Goal: Complete application form: Complete application form

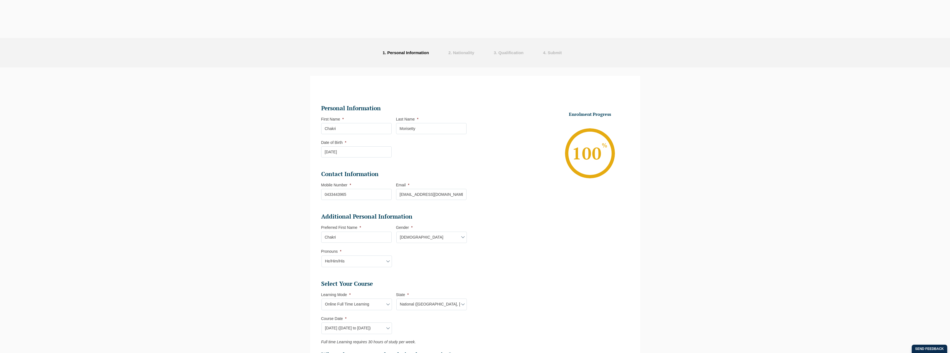
select select "Online Full Time Learning"
select select "National ([GEOGRAPHIC_DATA], [GEOGRAPHIC_DATA], [GEOGRAPHIC_DATA], [GEOGRAPHIC_…"
select select
select select "[DATE] ([DATE] to [DATE])"
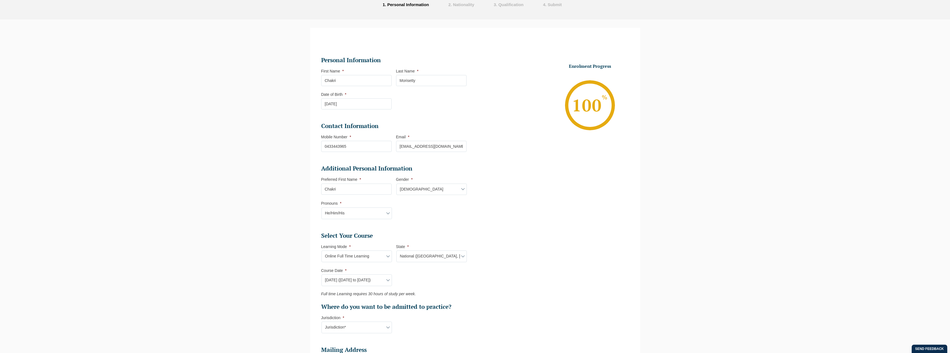
select select "[GEOGRAPHIC_DATA]"
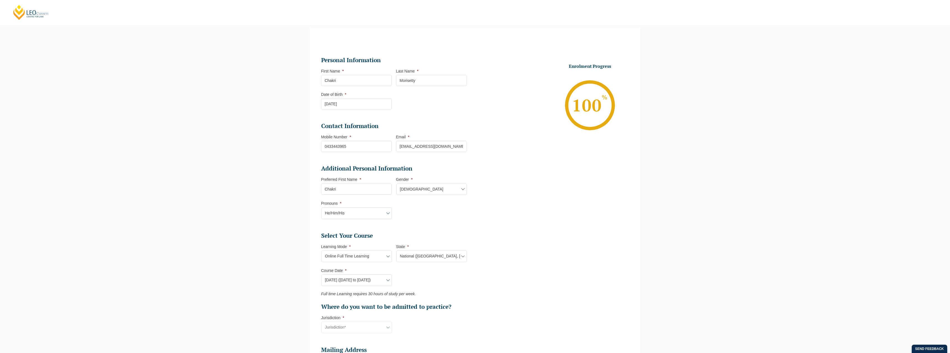
click at [414, 257] on select "State* National (ACT, NSW, VIC, QLD, SA, WA)" at bounding box center [431, 256] width 70 height 12
click at [396, 250] on select "State* National (ACT, NSW, VIC, QLD, SA, WA)" at bounding box center [431, 256] width 70 height 12
click at [365, 257] on select "Learning Mode* Online Full Time Learning Online Part Time Learning" at bounding box center [356, 256] width 70 height 12
select select "Online Part Time Learning"
click at [321, 250] on select "Learning Mode* Online Full Time Learning Online Part Time Learning" at bounding box center [356, 256] width 70 height 12
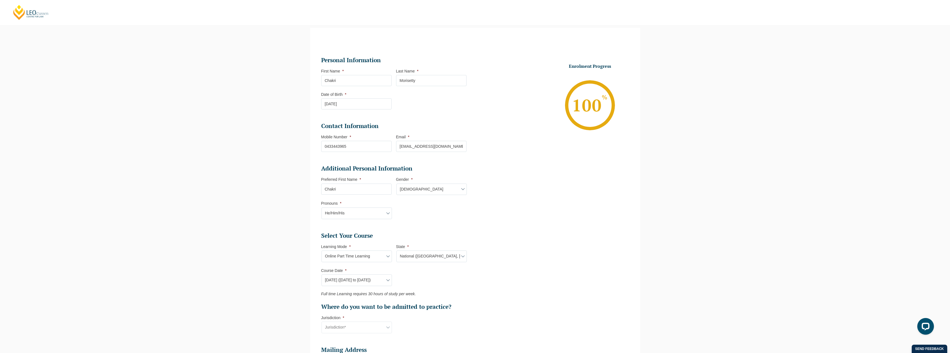
select select
click at [424, 255] on select "State* NSW" at bounding box center [431, 256] width 70 height 12
select select "[GEOGRAPHIC_DATA]"
click at [396, 250] on select "State* NSW" at bounding box center [431, 256] width 70 height 12
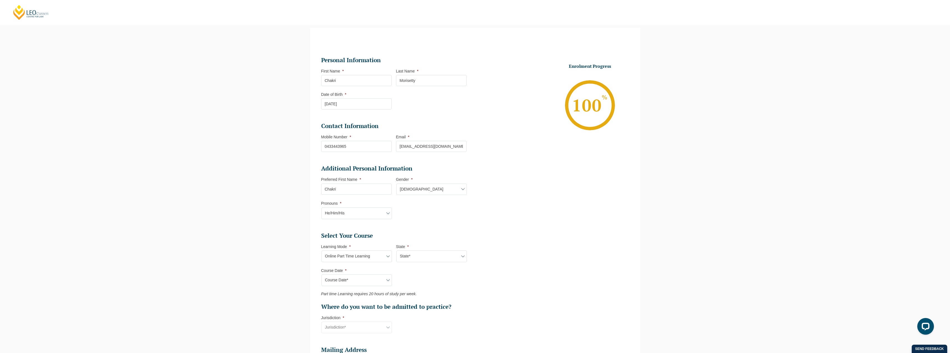
click at [360, 281] on select "Course Date* January 2026 (27-Jan-2026 to 21-Aug-2026) March 2026 (30-Mar-2026 …" at bounding box center [356, 280] width 70 height 12
click at [378, 253] on select "Learning Mode* Online Full Time Learning Online Part Time Learning" at bounding box center [356, 256] width 70 height 12
select select "Online Full Time Learning"
click at [321, 250] on select "Learning Mode* Online Full Time Learning Online Part Time Learning" at bounding box center [356, 256] width 70 height 12
click at [407, 256] on select "State* National (ACT, NSW, VIC, QLD, SA, WA)" at bounding box center [431, 256] width 70 height 12
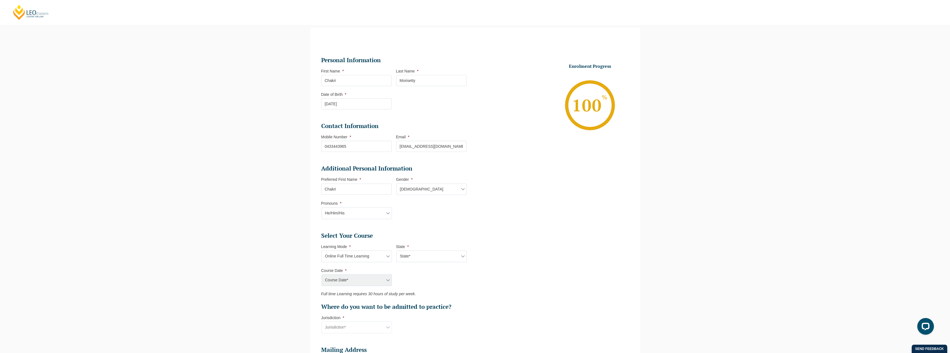
select select "National ([GEOGRAPHIC_DATA], [GEOGRAPHIC_DATA], [GEOGRAPHIC_DATA], [GEOGRAPHIC_…"
click at [396, 250] on select "State* National (ACT, NSW, VIC, QLD, SA, WA)" at bounding box center [431, 256] width 70 height 12
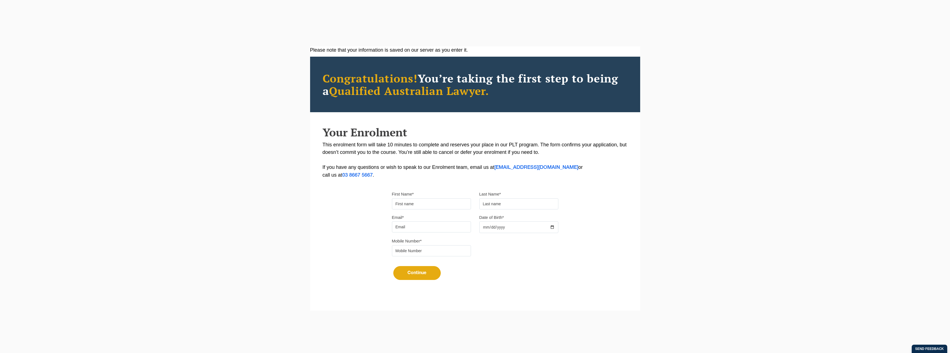
drag, startPoint x: 0, startPoint y: 0, endPoint x: 425, endPoint y: 200, distance: 470.2
click at [425, 200] on input "First Name*" at bounding box center [431, 203] width 79 height 11
type input "Chakri"
type input "Morisetty"
type input "[EMAIL_ADDRESS][DOMAIN_NAME]"
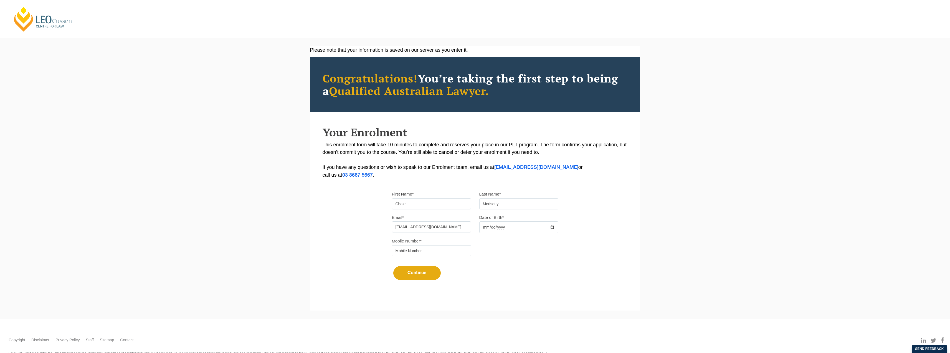
type input "0433443965"
click at [482, 226] on input "Date of Birth*" at bounding box center [518, 227] width 79 height 12
type input "[DATE]"
click at [419, 270] on button "Continue" at bounding box center [416, 273] width 47 height 14
select select
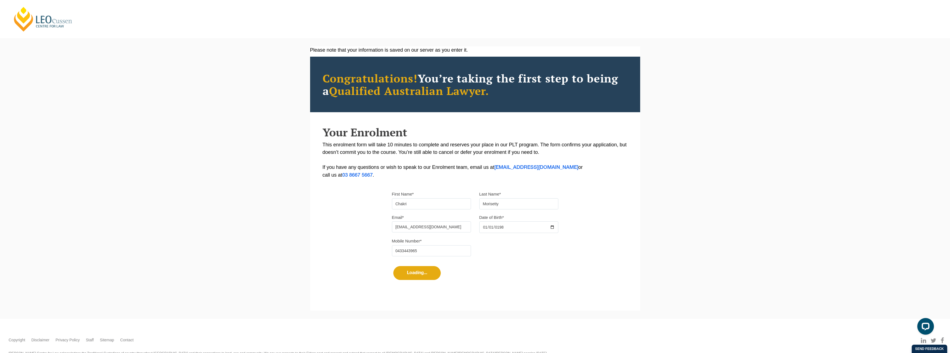
select select
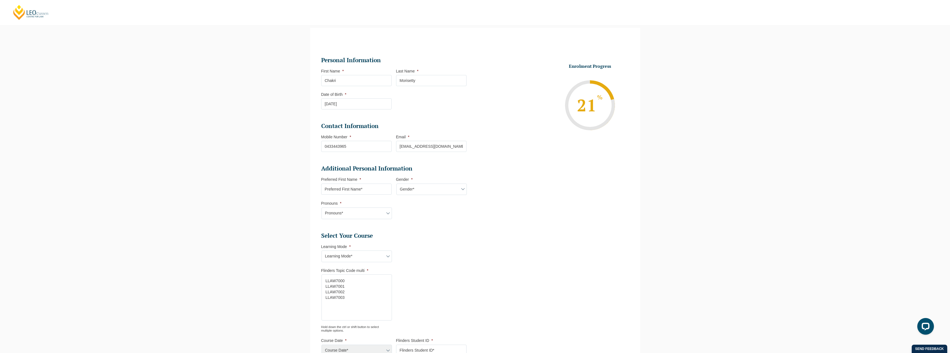
scroll to position [214, 0]
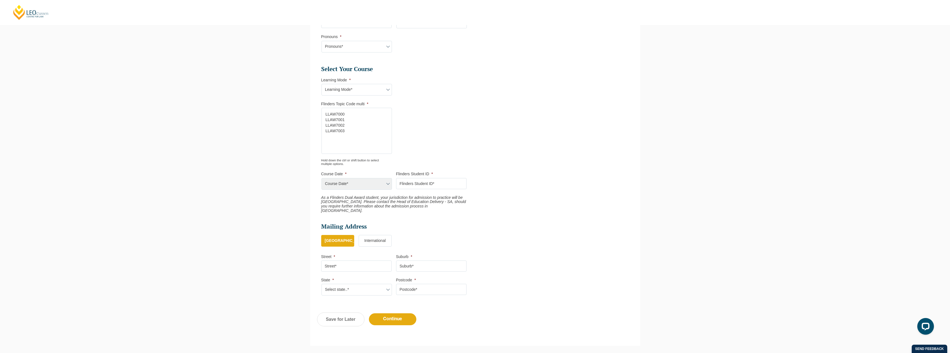
select select "LLAW7000"
click at [348, 113] on option "LLAW7000" at bounding box center [355, 114] width 60 height 6
select select "LLAW7000"
click at [376, 184] on div "Course Date*" at bounding box center [356, 184] width 70 height 12
select select "LLAW7001"
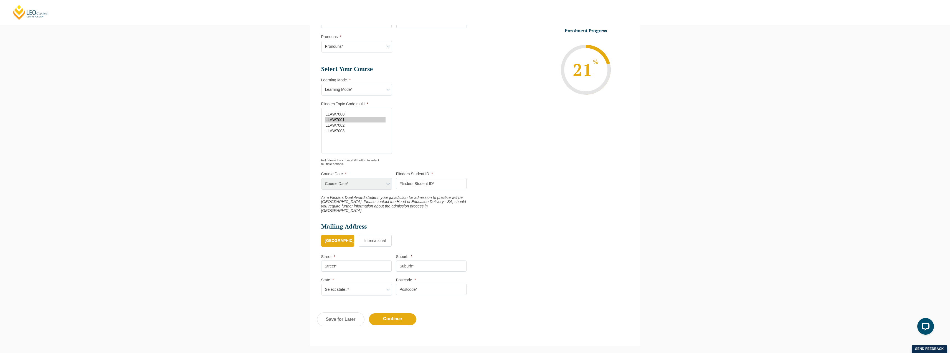
click at [338, 119] on option "LLAW7001" at bounding box center [355, 120] width 60 height 6
select select "LLAW7001"
select select "LLAW7002"
click at [339, 123] on option "LLAW7002" at bounding box center [355, 125] width 60 height 6
select select "LLAW7002"
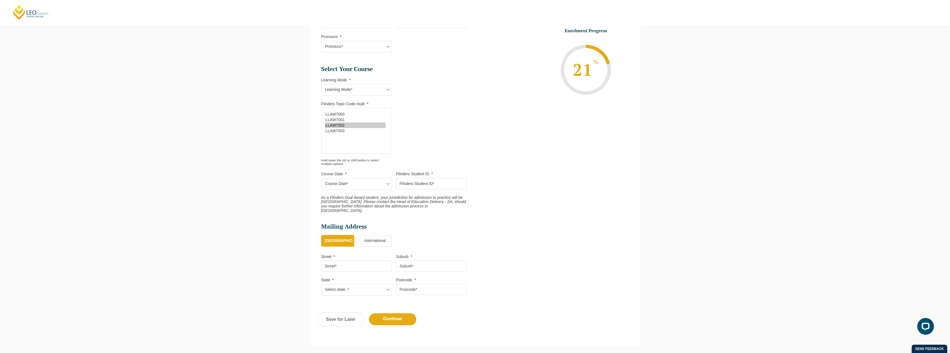
select select "LLAW7003"
click at [341, 132] on option "LLAW7003" at bounding box center [355, 131] width 60 height 6
select select "LLAW7003"
click at [351, 87] on select "Learning Mode* Transitioning" at bounding box center [356, 90] width 70 height 12
select select "Transitioning"
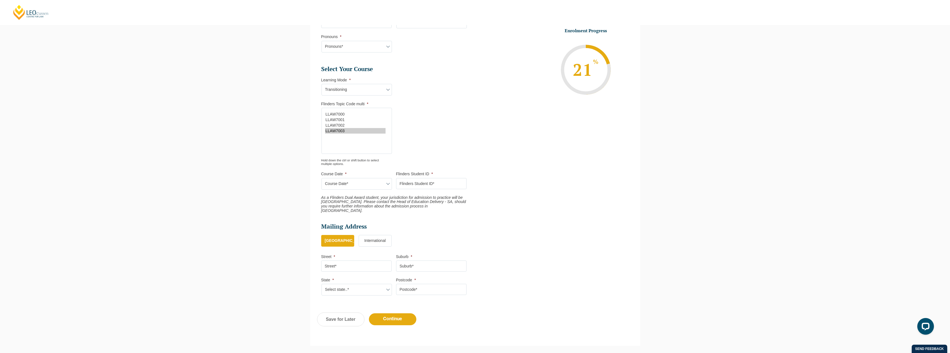
click at [321, 84] on select "Learning Mode* Transitioning" at bounding box center [356, 90] width 70 height 12
click at [372, 186] on div "Course Date*" at bounding box center [356, 184] width 70 height 12
click at [494, 203] on ul "Personal Information First Name * Chakri Last Name * Morisetty Date of Birth * …" at bounding box center [475, 88] width 316 height 425
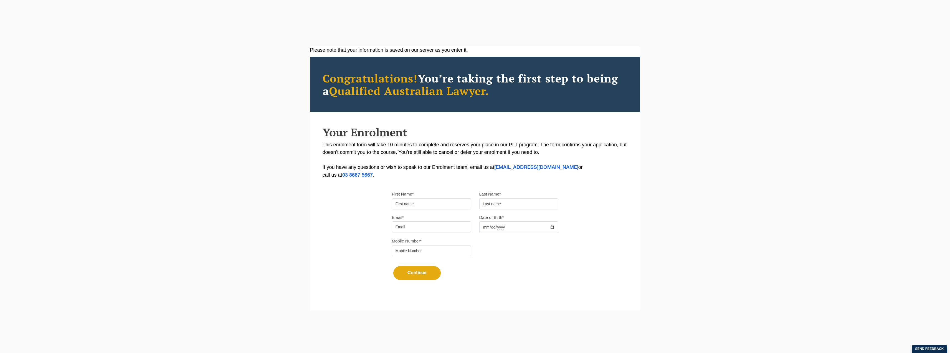
click at [419, 198] on input "First Name*" at bounding box center [431, 203] width 79 height 11
type input "Chakri"
type input "Morisetty"
type input "[EMAIL_ADDRESS][DOMAIN_NAME]"
type input "0433443965"
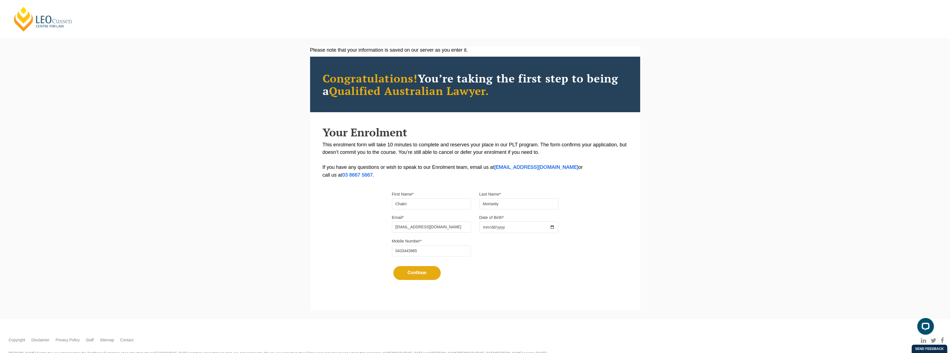
click at [481, 225] on input "Date of Birth*" at bounding box center [518, 227] width 79 height 12
type input "0001-10-01"
type input "[DATE]"
click at [421, 271] on button "Continue" at bounding box center [416, 273] width 47 height 14
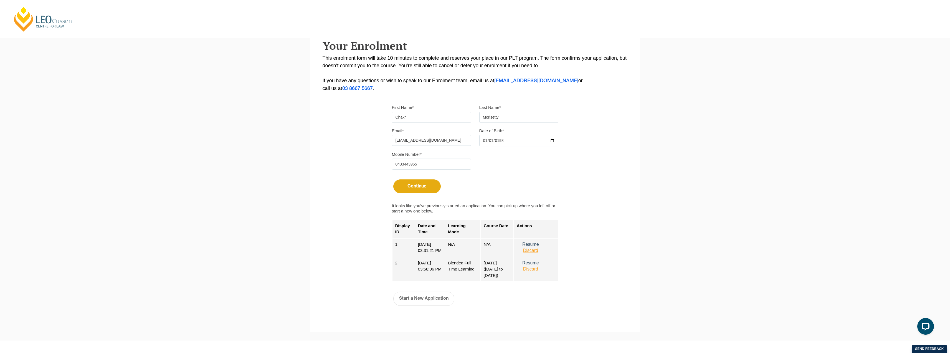
scroll to position [129, 0]
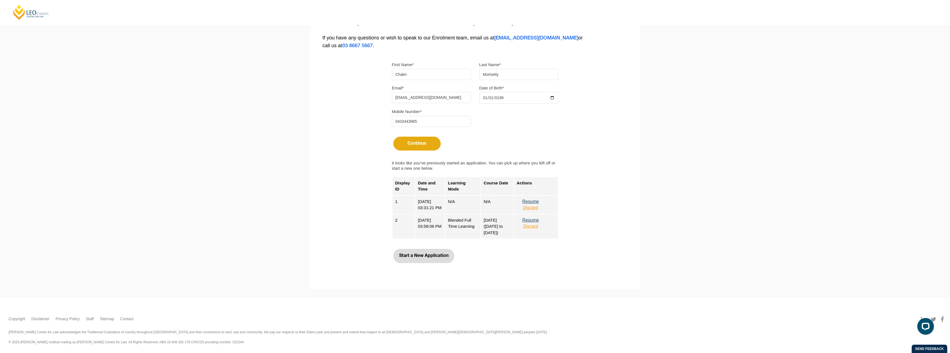
click at [430, 251] on button "Start a New Application" at bounding box center [423, 255] width 61 height 14
select select
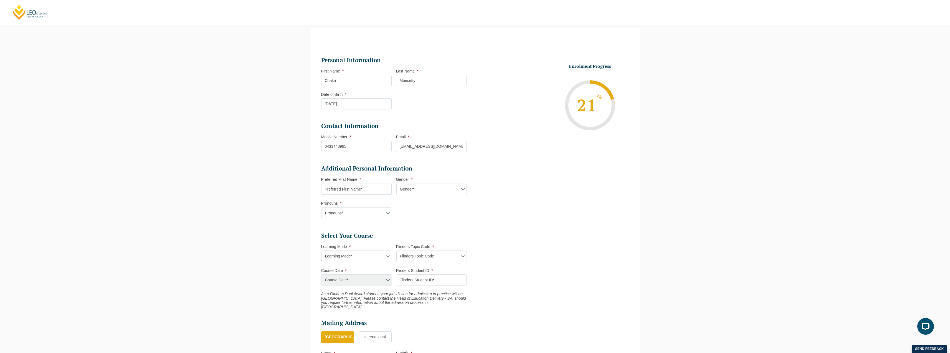
scroll to position [131, 0]
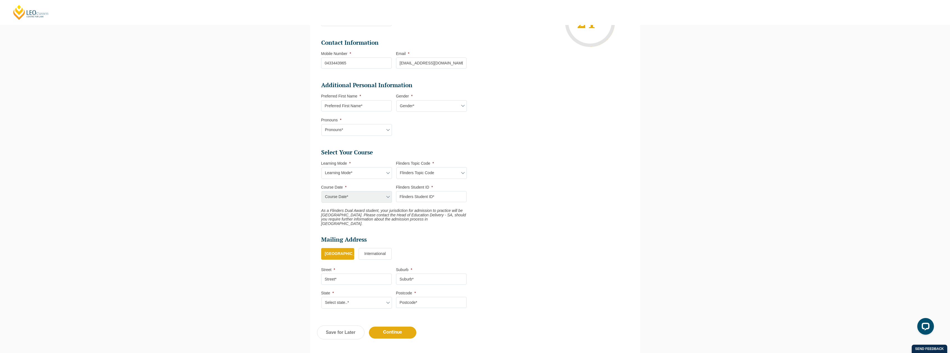
click at [374, 176] on select "Learning Mode* Blended Full Time Learning Online Full Time Learning Online Part…" at bounding box center [356, 173] width 70 height 12
select select "Blended Full Time Learning"
click at [321, 167] on select "Learning Mode* Blended Full Time Learning Online Full Time Learning Online Part…" at bounding box center [356, 173] width 70 height 12
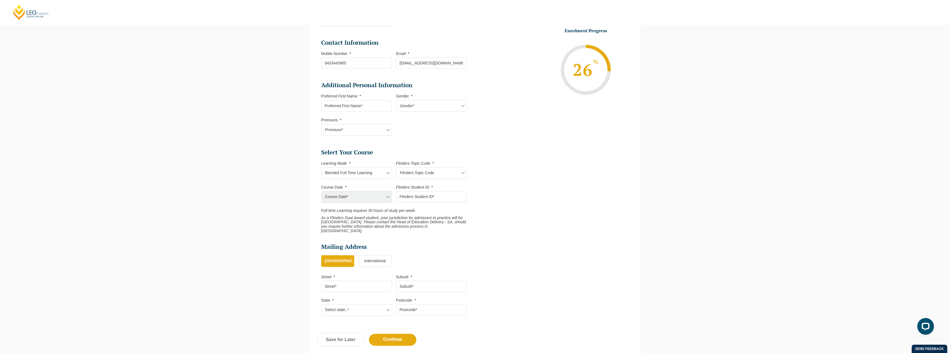
click at [435, 173] on select "Flinders Topic Code LLAW7004 LLAW8306" at bounding box center [431, 173] width 70 height 12
select select "LLAW7004"
click at [396, 167] on select "Flinders Topic Code LLAW7004 LLAW8306" at bounding box center [431, 173] width 70 height 12
select select "LLAW7004"
click at [376, 196] on select "Course Date*" at bounding box center [356, 197] width 70 height 12
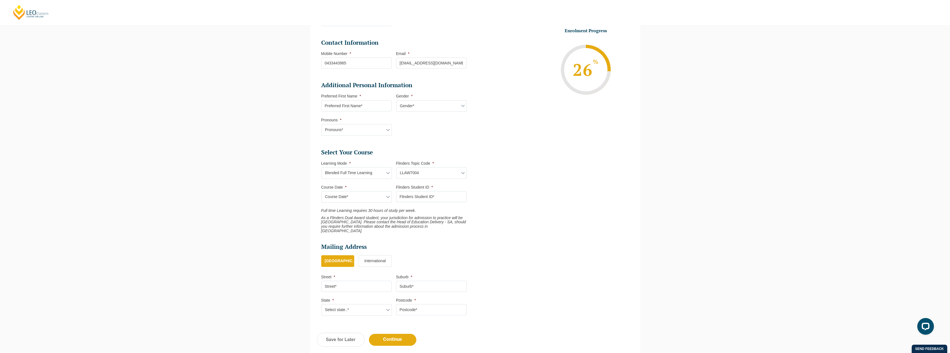
click at [425, 193] on input "Flinders Student ID *" at bounding box center [431, 196] width 70 height 11
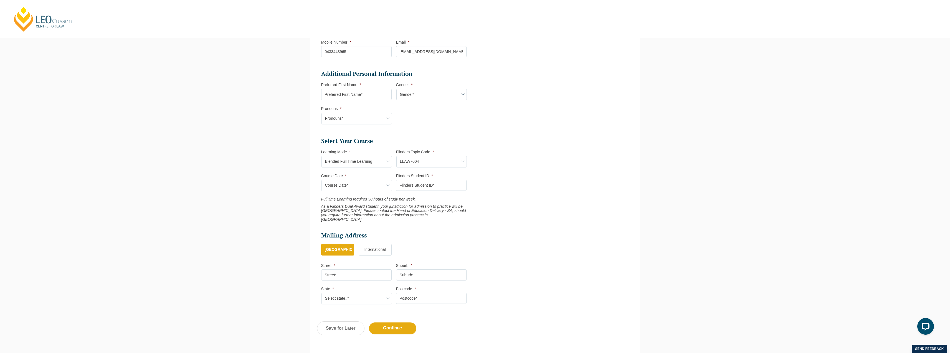
scroll to position [203, 0]
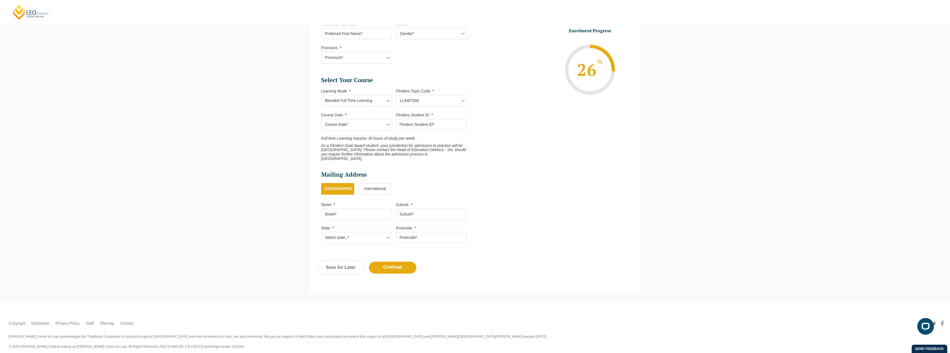
click at [369, 129] on select "Course Date*" at bounding box center [356, 125] width 70 height 12
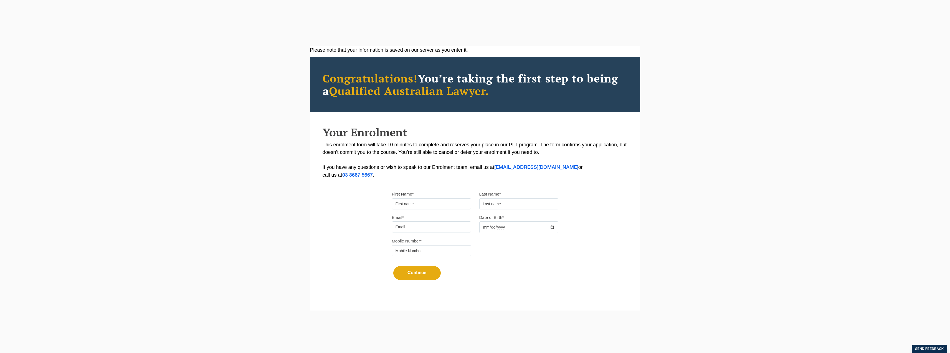
click at [433, 201] on input "First Name*" at bounding box center [431, 203] width 79 height 11
type input "Chakri"
type input "Morisetty"
type input "[EMAIL_ADDRESS][DOMAIN_NAME]"
type input "0433443965"
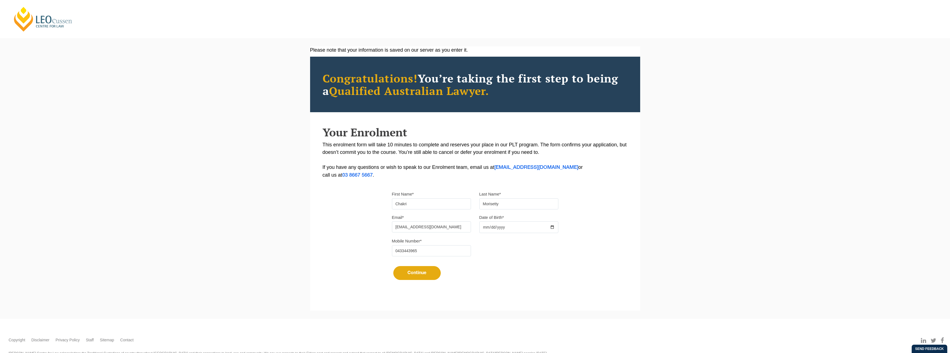
click at [483, 227] on input "Date of Birth*" at bounding box center [518, 227] width 79 height 12
type input "[DATE]"
click at [421, 275] on button "Continue" at bounding box center [416, 273] width 47 height 14
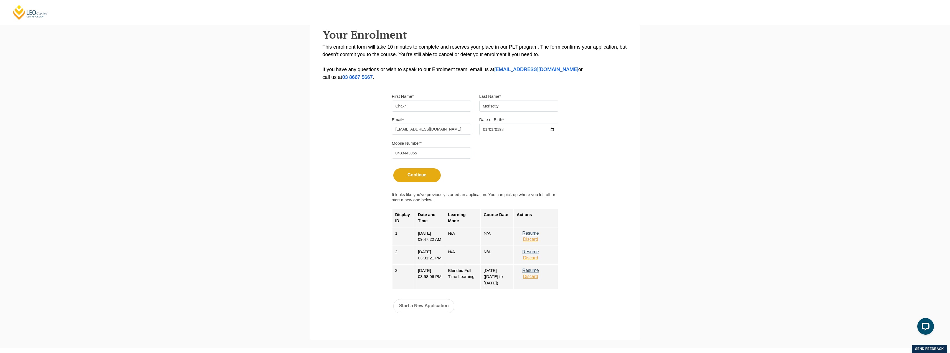
scroll to position [148, 0]
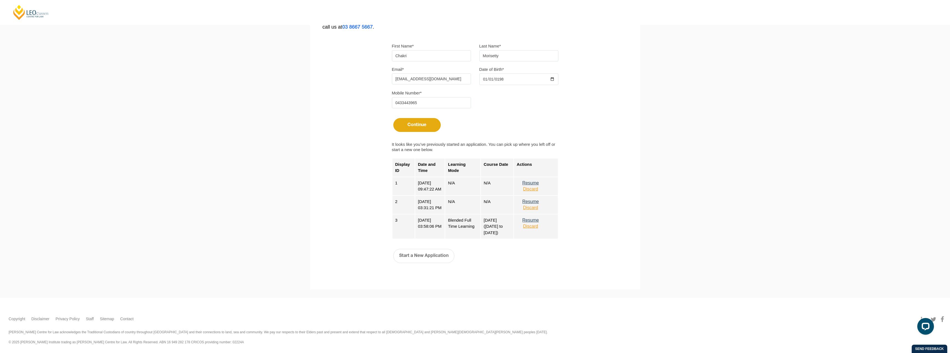
click at [540, 190] on button "Discard" at bounding box center [531, 188] width 28 height 5
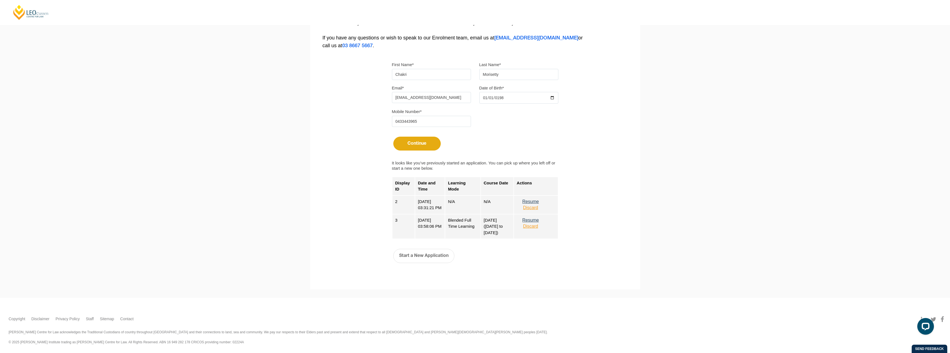
click at [536, 208] on button "Discard" at bounding box center [531, 207] width 28 height 5
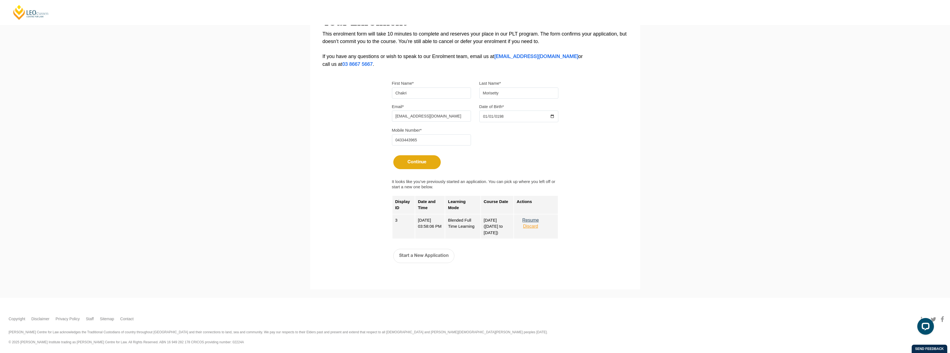
scroll to position [111, 0]
click at [534, 227] on button "Discard" at bounding box center [531, 226] width 28 height 5
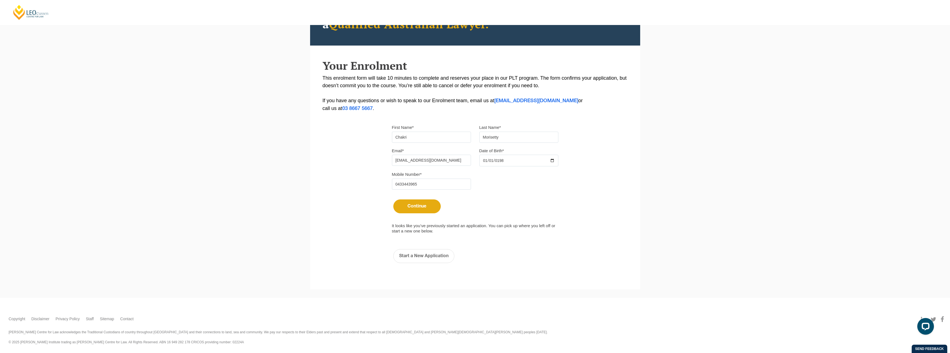
scroll to position [67, 0]
click at [428, 256] on button "Start a New Application" at bounding box center [423, 256] width 61 height 14
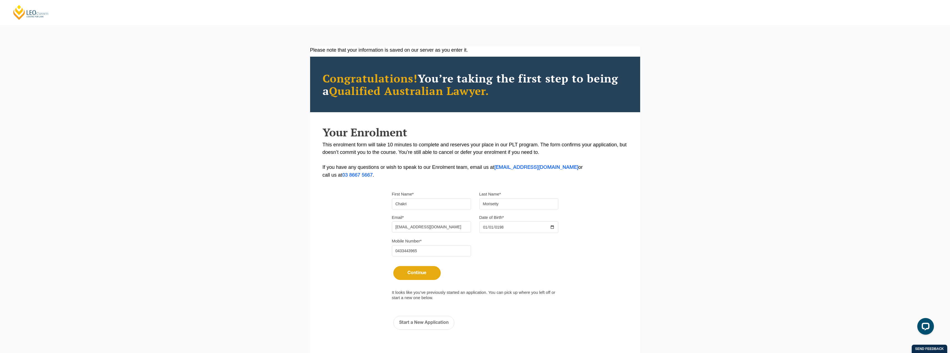
select select
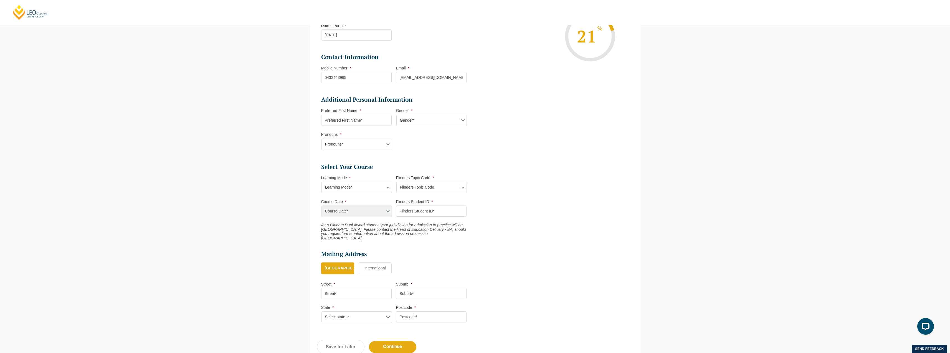
scroll to position [131, 0]
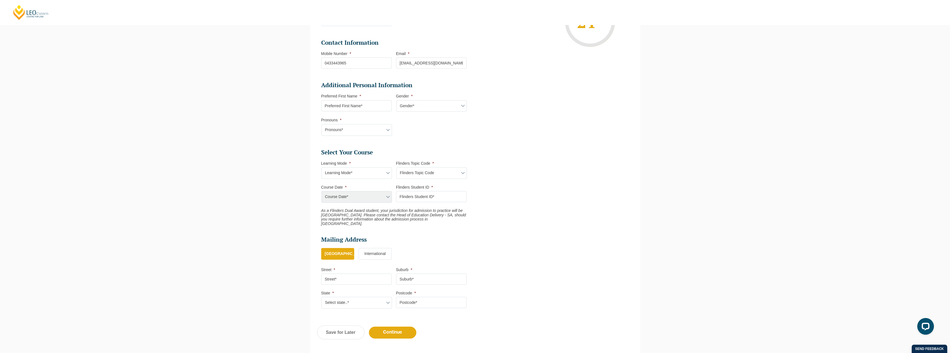
click at [376, 171] on select "Learning Mode* Blended Full Time Learning Online Full Time Learning Online Part…" at bounding box center [356, 173] width 70 height 12
select select "Online Full Time Learning"
click at [321, 167] on select "Learning Mode* Blended Full Time Learning Online Full Time Learning Online Part…" at bounding box center [356, 173] width 70 height 12
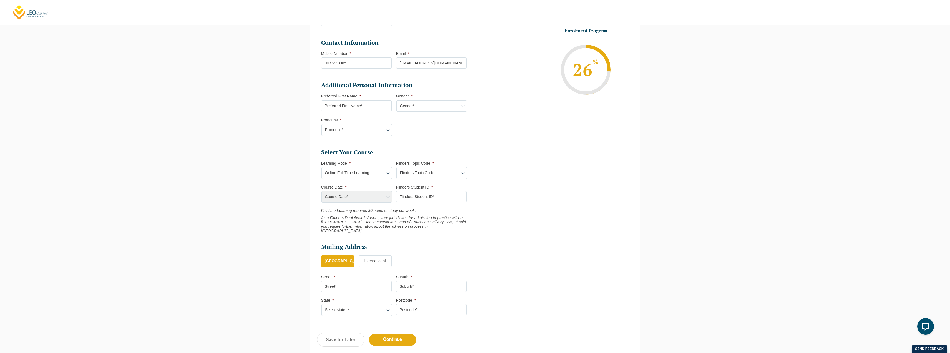
click at [437, 172] on select "Flinders Topic Code LLAW7004 LLAW8306" at bounding box center [431, 173] width 70 height 12
select select "LLAW7004"
click at [396, 167] on select "Flinders Topic Code LLAW7004 LLAW8306" at bounding box center [431, 173] width 70 height 12
select select "LLAW7004"
click at [370, 198] on select "Course Date* December 2025 (08-Dec-2025 to 16-May-2026) January 2026 (27-Jan-20…" at bounding box center [356, 197] width 70 height 12
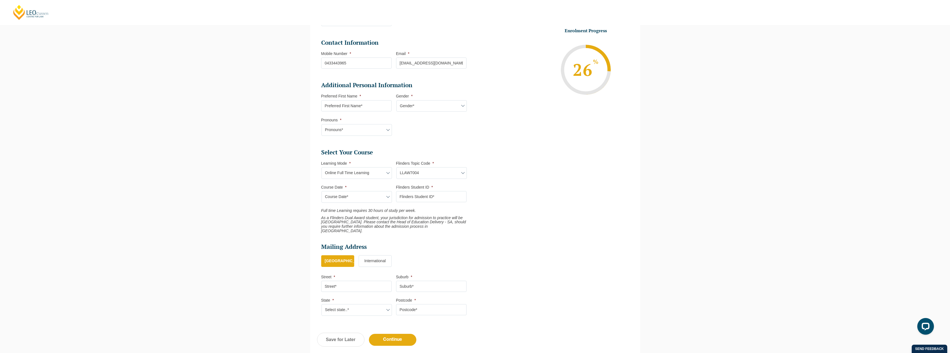
select select "[DATE] ([DATE] to [DATE])"
click at [321, 191] on select "Course Date* December 2025 (08-Dec-2025 to 16-May-2026) January 2026 (27-Jan-20…" at bounding box center [356, 197] width 70 height 12
type input "Intake 11 December 2025 FT"
type input "Practical Legal Training (NAT)"
select select "NAT PLT (DEC) 2025 Full Time Online"
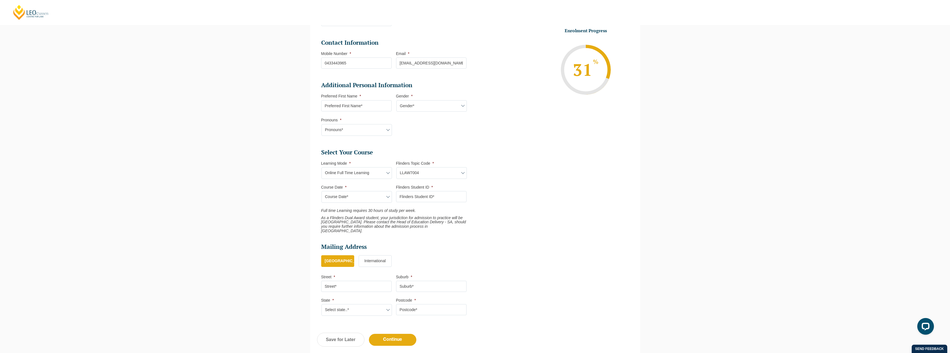
click at [417, 170] on select "Flinders Topic Code LLAW7004 LLAW8306" at bounding box center [431, 173] width 70 height 12
select select "LLAW8306"
click at [396, 167] on select "Flinders Topic Code LLAW7004 LLAW8306" at bounding box center [431, 173] width 70 height 12
select select "LLAW8306"
select select
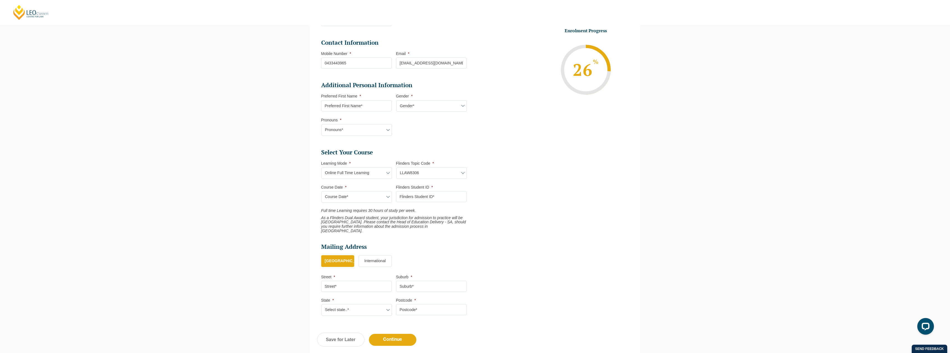
click at [367, 199] on select "Course Date* December 2025 (08-Dec-2025 to 16-May-2026) January 2026 (27-Jan-20…" at bounding box center [356, 197] width 70 height 12
select select "[DATE] ([DATE] to [DATE])"
click at [321, 191] on select "Course Date* December 2025 (08-Dec-2025 to 16-May-2026) January 2026 (27-Jan-20…" at bounding box center [356, 197] width 70 height 12
type input "Intake 11 December 2025 FT"
type input "Practical Legal Training (NAT)"
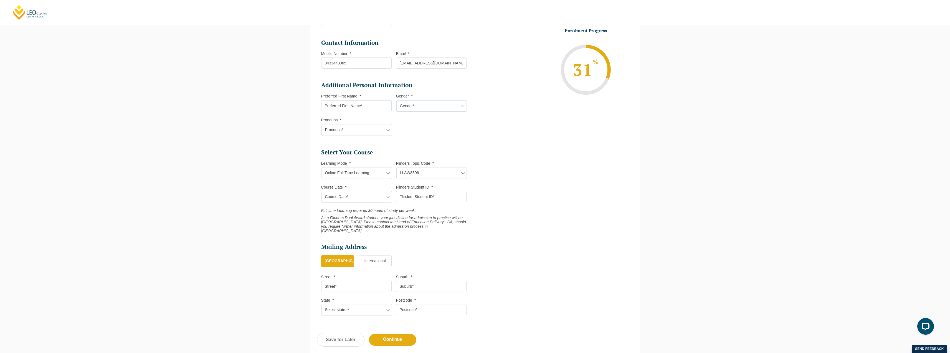
select select "NAT PLT (DEC) 2025 Full Time Online"
click at [431, 128] on li "Additional Personal Information Preferred First Name * Gender * Gender* Male Fe…" at bounding box center [396, 111] width 150 height 60
click at [368, 171] on select "Learning Mode* Blended Full Time Learning Online Full Time Learning Online Part…" at bounding box center [356, 173] width 70 height 12
click at [429, 211] on p "Full time Learning requires 30 hours of study per week." at bounding box center [393, 210] width 145 height 4
click at [414, 198] on input "Flinders Student ID *" at bounding box center [431, 196] width 70 height 11
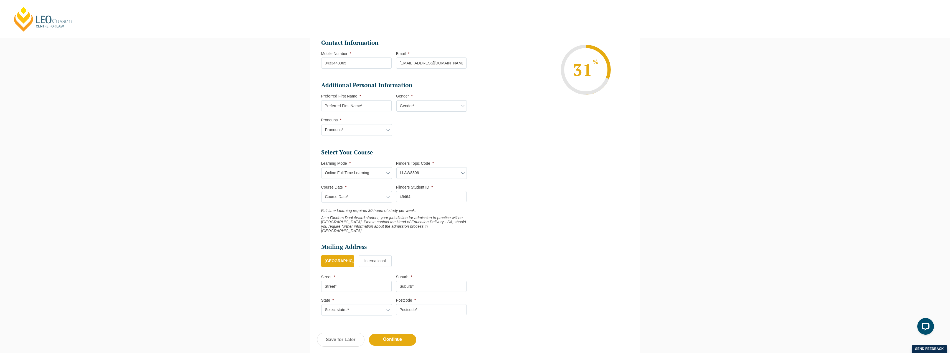
type input "45464"
click at [351, 283] on input "Street *" at bounding box center [356, 285] width 70 height 11
type input "Leo Cussen Centre for Law, Level 16, 15 William Street"
type input "MELBOURNE"
select select "VIC"
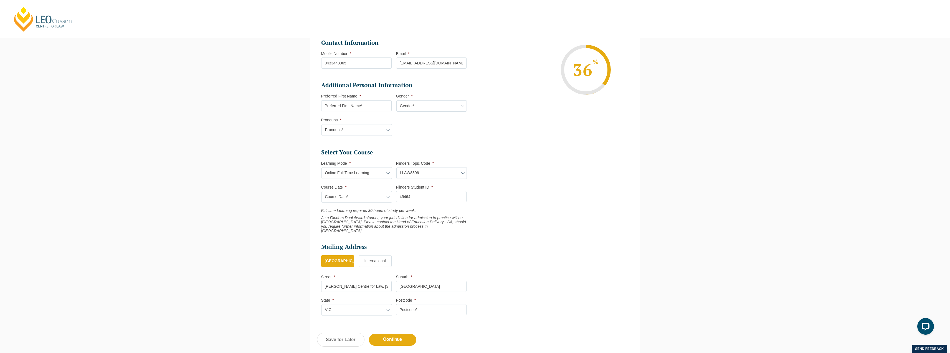
type input "3000"
click at [391, 334] on input "Continue" at bounding box center [392, 339] width 47 height 12
select select "Online Full Time Learning"
select select "[DATE] ([DATE] to [DATE])"
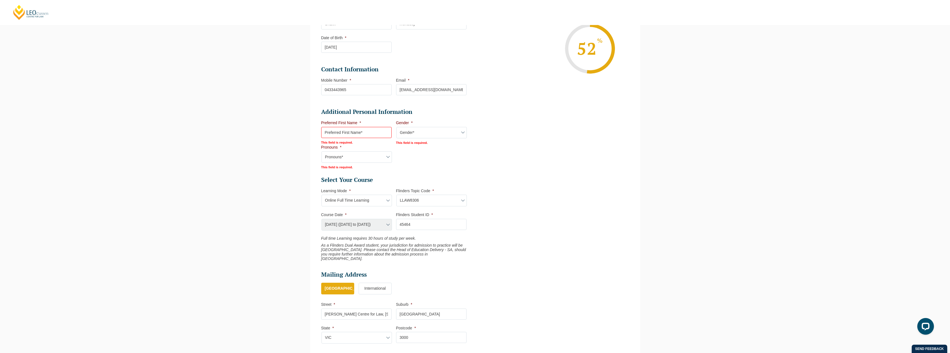
scroll to position [50, 0]
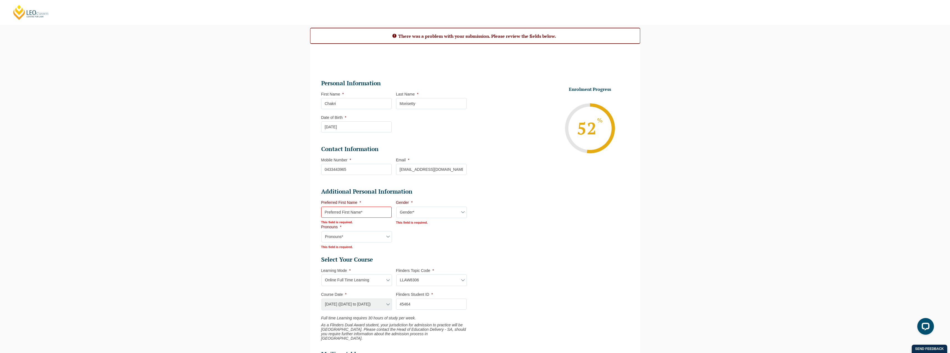
click at [340, 208] on input "Preferred First Name *" at bounding box center [356, 211] width 70 height 11
type input "Chakri"
click at [407, 215] on select "Gender* Male Female Nonbinary Intersex Prefer not to disclose Other" at bounding box center [431, 212] width 70 height 12
select select "[DEMOGRAPHIC_DATA]"
click at [396, 206] on select "Gender* Male Female Nonbinary Intersex Prefer not to disclose Other" at bounding box center [431, 212] width 70 height 12
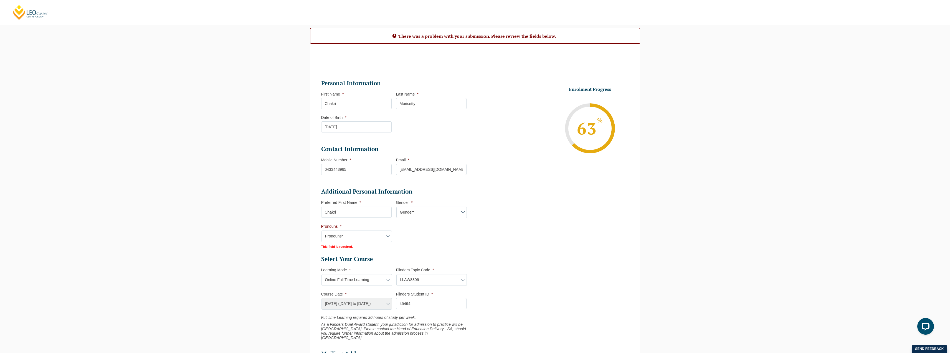
click at [346, 238] on select "Pronouns* She/Her/Hers He/Him/His They/Them/Theirs Other Prefer not to disclose" at bounding box center [356, 236] width 70 height 12
click at [321, 230] on select "Pronouns* She/Her/Hers He/Him/His They/Them/Theirs Other Prefer not to disclose" at bounding box center [356, 236] width 70 height 12
drag, startPoint x: 353, startPoint y: 238, endPoint x: 352, endPoint y: 241, distance: 3.4
click at [353, 238] on select "Pronouns* She/Her/Hers He/Him/His They/Them/Theirs Other Prefer not to disclose" at bounding box center [356, 236] width 70 height 12
select select "He/Him/His"
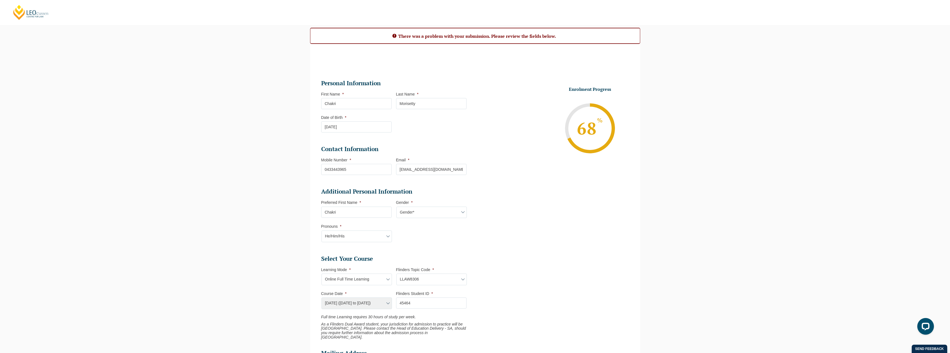
click at [321, 230] on select "Pronouns* She/Her/Hers He/Him/His They/Them/Theirs Other Prefer not to disclose" at bounding box center [356, 236] width 70 height 12
click at [412, 244] on li "Additional Personal Information Preferred First Name * Chakri This field is req…" at bounding box center [396, 217] width 150 height 60
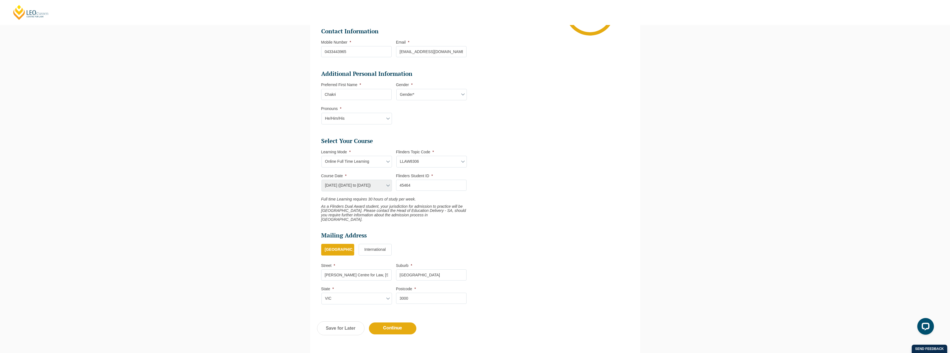
scroll to position [217, 0]
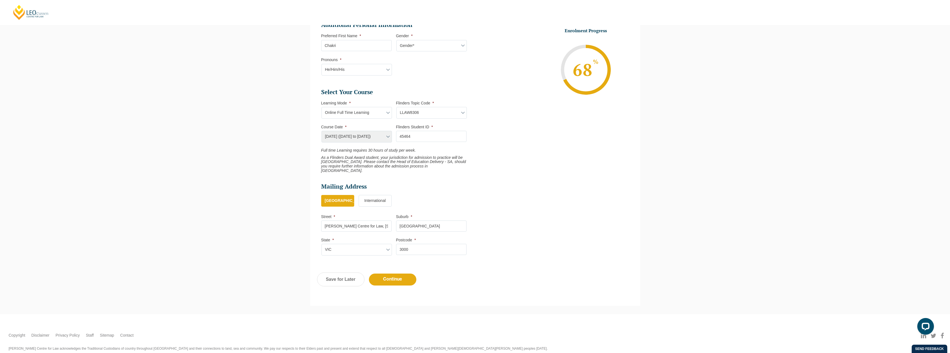
click at [369, 112] on select "Learning Mode* Blended Full Time Learning Online Full Time Learning Online Part…" at bounding box center [356, 113] width 70 height 12
select select "Online Part Time Learning"
click at [321, 107] on select "Learning Mode* Blended Full Time Learning Online Full Time Learning Online Part…" at bounding box center [356, 113] width 70 height 12
select select
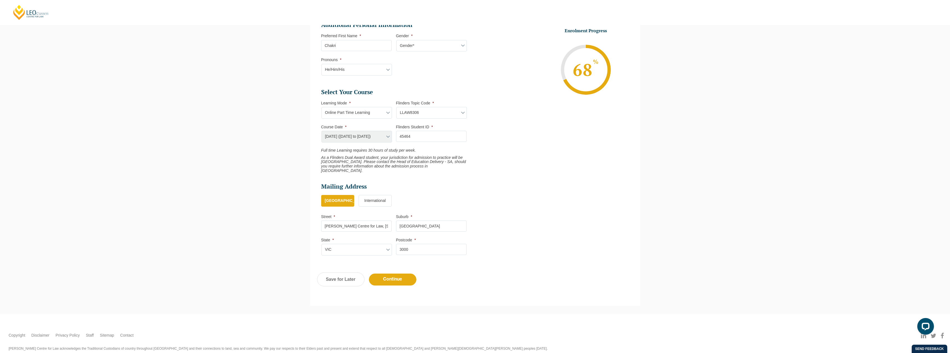
select select
click at [432, 114] on select "Flinders Topic Code LLAW7004 LLAW8306" at bounding box center [431, 113] width 70 height 12
select select "LLAW7004"
click at [396, 107] on select "Flinders Topic Code LLAW7004 LLAW8306" at bounding box center [431, 113] width 70 height 12
select select "LLAW7004"
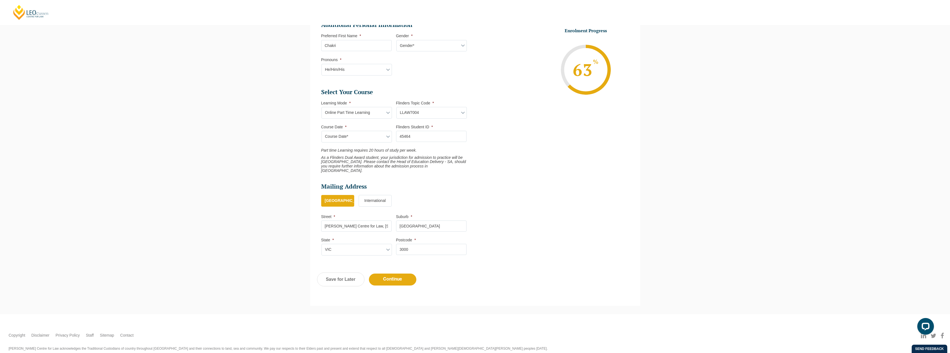
click at [375, 136] on select "Course Date* September 2025 (08-Sep-2025 to 17-Apr-2026)" at bounding box center [356, 137] width 70 height 12
click at [374, 123] on ul "Select Your Course This field is hidden when viewing the form Only for Flinder …" at bounding box center [396, 130] width 150 height 85
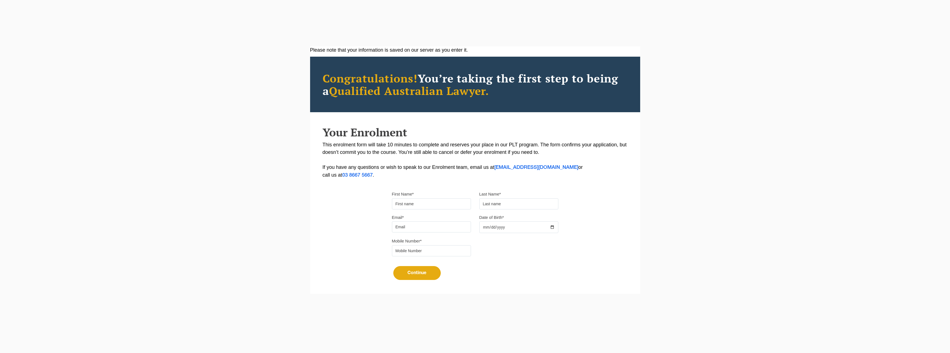
drag, startPoint x: 0, startPoint y: 0, endPoint x: 432, endPoint y: 203, distance: 477.0
click at [432, 203] on input "First Name*" at bounding box center [431, 203] width 79 height 11
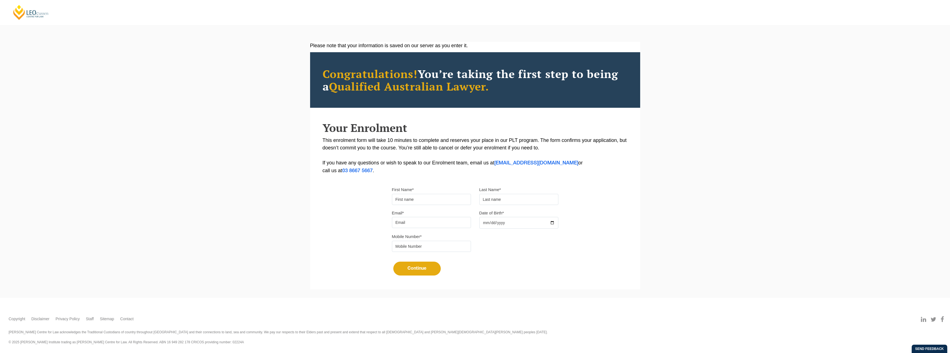
click at [484, 223] on input "Date of Birth*" at bounding box center [518, 223] width 79 height 12
type input "[DATE]"
click at [414, 273] on button "Continue" at bounding box center [416, 268] width 47 height 14
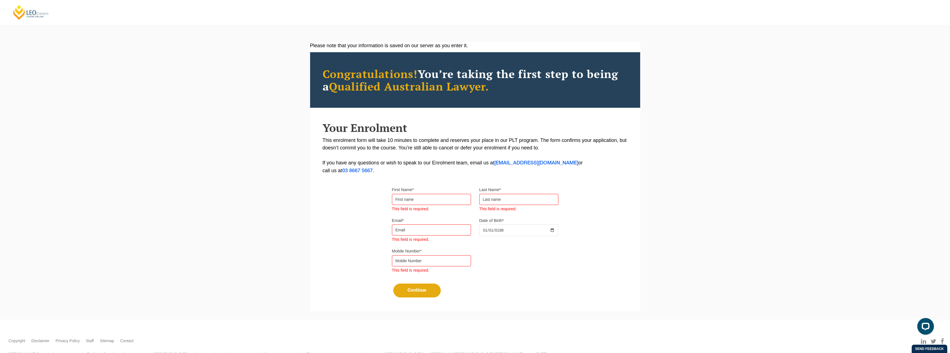
click at [427, 198] on input "First Name*" at bounding box center [431, 199] width 79 height 11
type input "Chakri"
type input "Morisetty"
type input "[EMAIL_ADDRESS][DOMAIN_NAME]"
type input "0433443965"
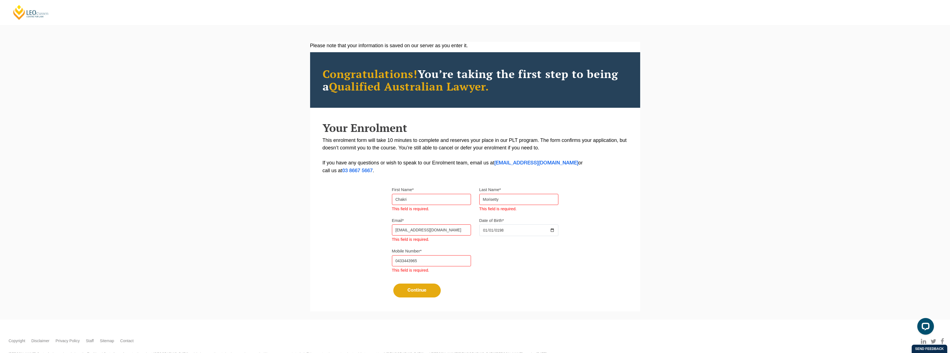
click at [485, 227] on input "[DATE]" at bounding box center [518, 230] width 79 height 12
click at [493, 268] on div "Mobile Number* 0433443965 This field is required." at bounding box center [475, 262] width 175 height 31
click at [415, 290] on button "Continue" at bounding box center [416, 290] width 47 height 14
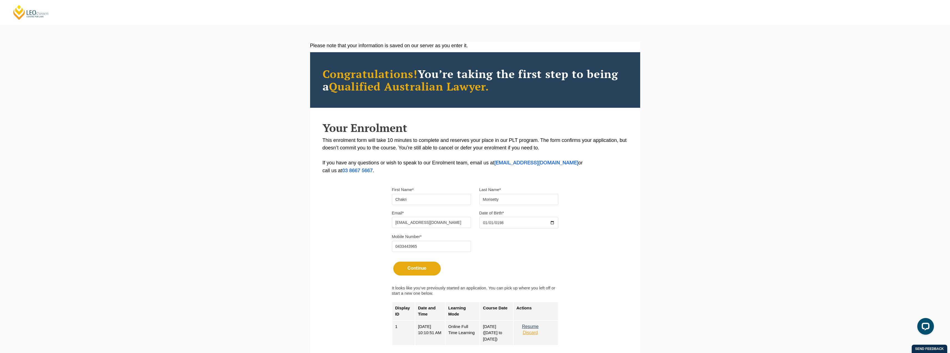
scroll to position [94, 0]
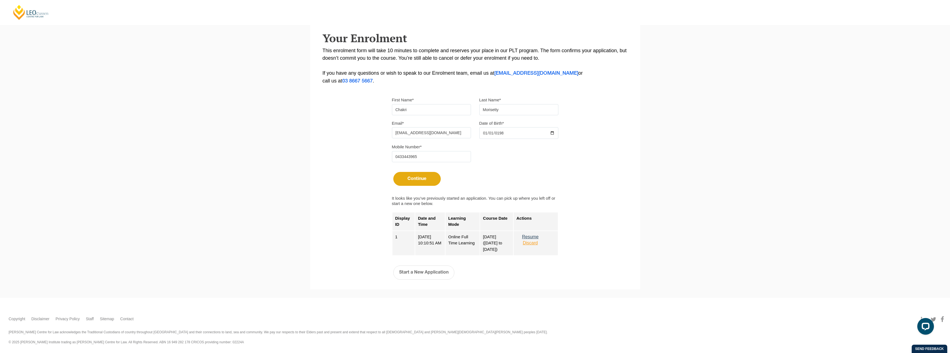
click at [535, 242] on button "Discard" at bounding box center [530, 242] width 28 height 5
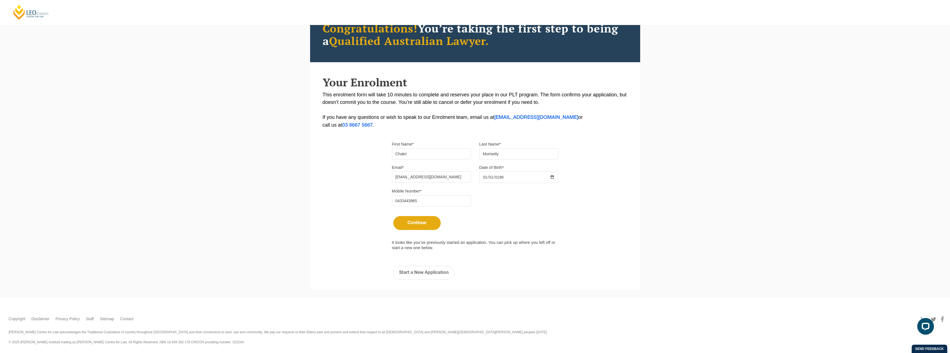
scroll to position [50, 0]
click at [427, 269] on button "Start a New Application" at bounding box center [423, 272] width 61 height 14
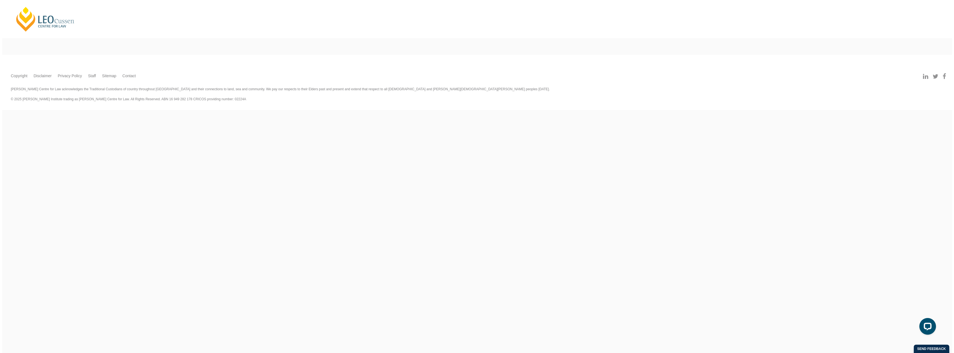
scroll to position [0, 0]
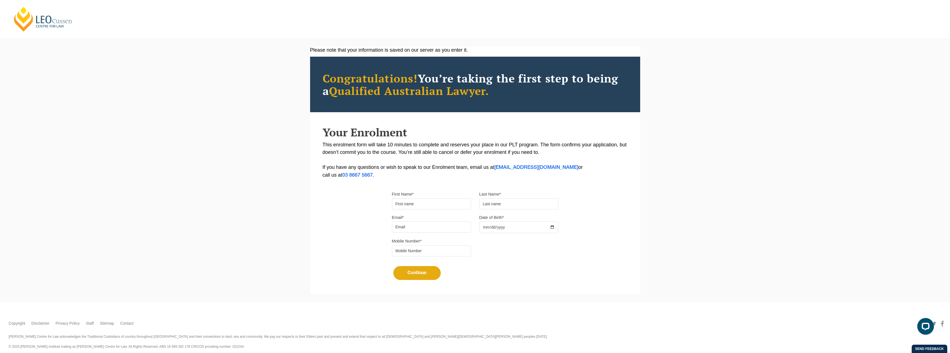
click at [427, 202] on input "First Name*" at bounding box center [431, 203] width 79 height 11
type input "Chakri"
type input "Morisetty"
type input "[EMAIL_ADDRESS][DOMAIN_NAME]"
type input "0433443965"
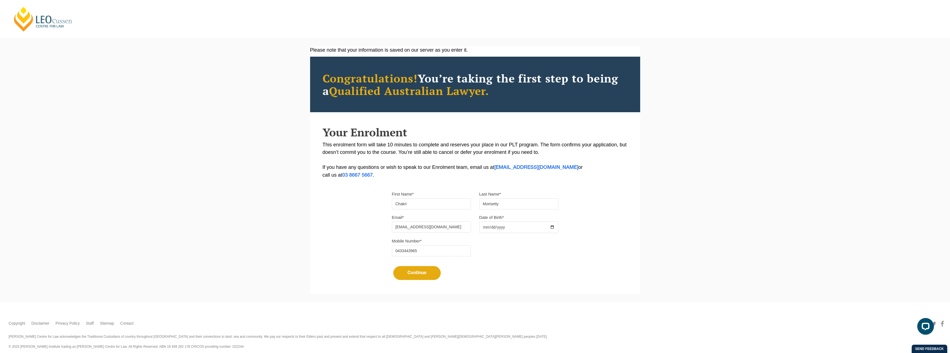
click at [484, 227] on input "Date of Birth*" at bounding box center [518, 227] width 79 height 12
type input "[DATE]"
click at [414, 270] on button "Continue" at bounding box center [416, 273] width 47 height 14
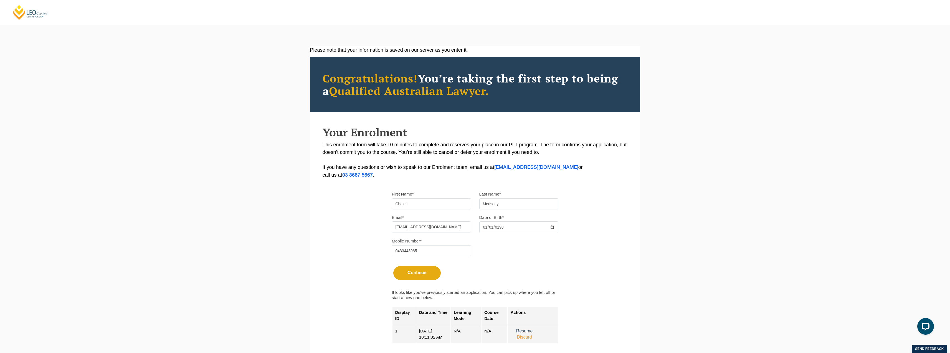
scroll to position [88, 0]
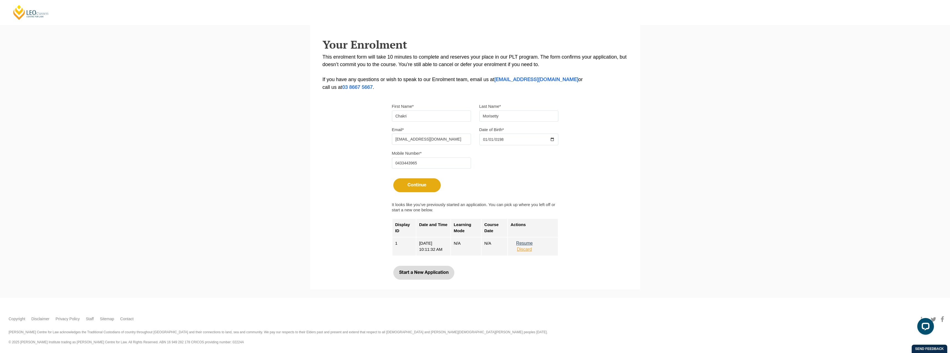
click at [429, 274] on button "Start a New Application" at bounding box center [423, 272] width 61 height 14
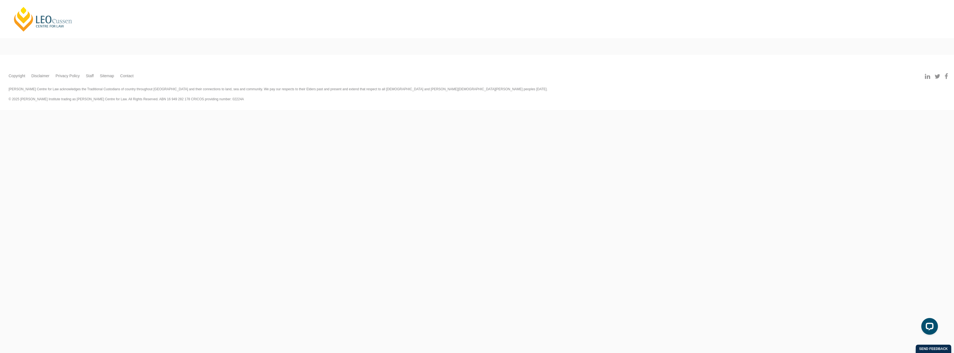
scroll to position [0, 0]
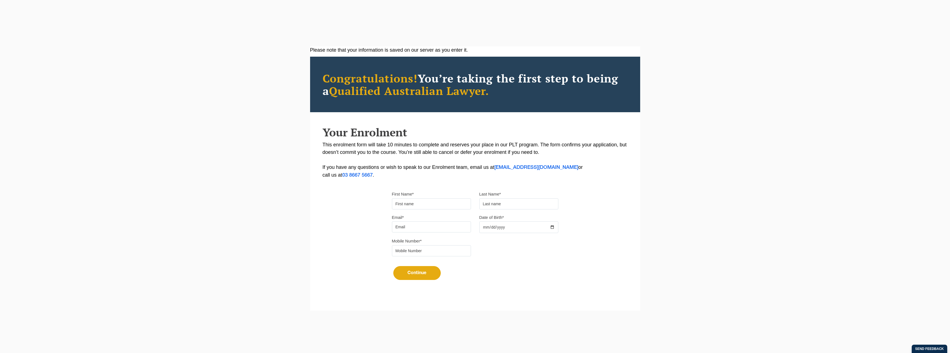
click at [420, 197] on div "First Name*" at bounding box center [431, 199] width 87 height 19
click at [423, 205] on input "First Name*" at bounding box center [431, 203] width 79 height 11
type input "Chakri"
type input "Morisetty"
type input "[EMAIL_ADDRESS][DOMAIN_NAME]"
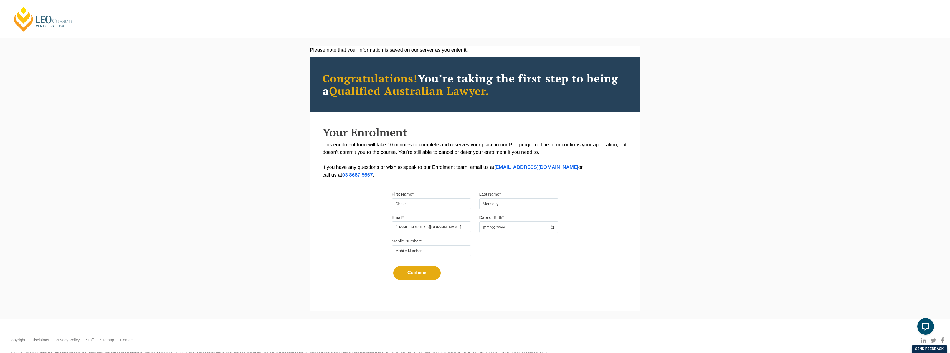
type input "0433443965"
click at [483, 227] on input "Date of Birth*" at bounding box center [518, 227] width 79 height 12
type input "[DATE]"
click at [425, 272] on button "Continue" at bounding box center [416, 273] width 47 height 14
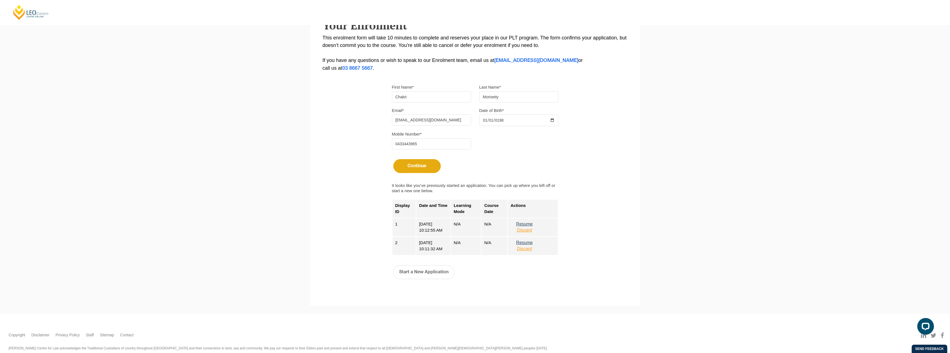
scroll to position [123, 0]
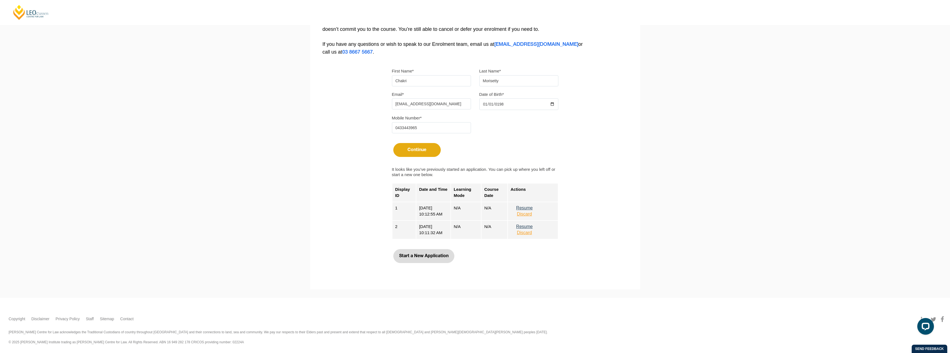
click at [406, 255] on button "Start a New Application" at bounding box center [423, 256] width 61 height 14
select select
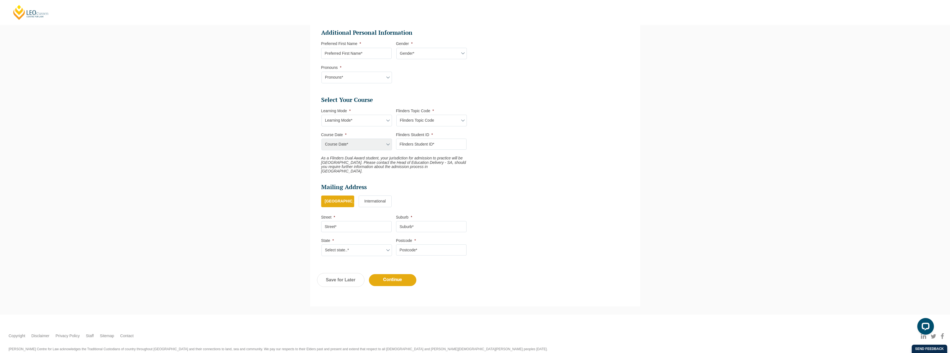
scroll to position [196, 0]
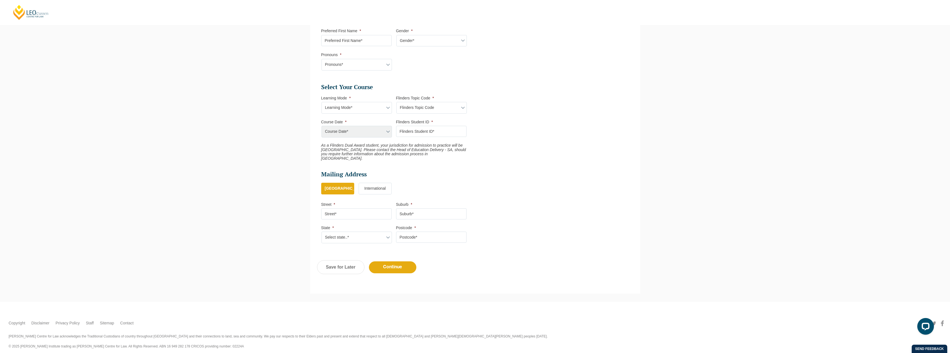
click at [359, 108] on select "Learning Mode* Blended Full Time Learning Online Full Time Learning Online Part…" at bounding box center [356, 108] width 70 height 12
select select "Online Full Time Learning"
click at [321, 102] on select "Learning Mode* Blended Full Time Learning Online Full Time Learning Online Part…" at bounding box center [356, 108] width 70 height 12
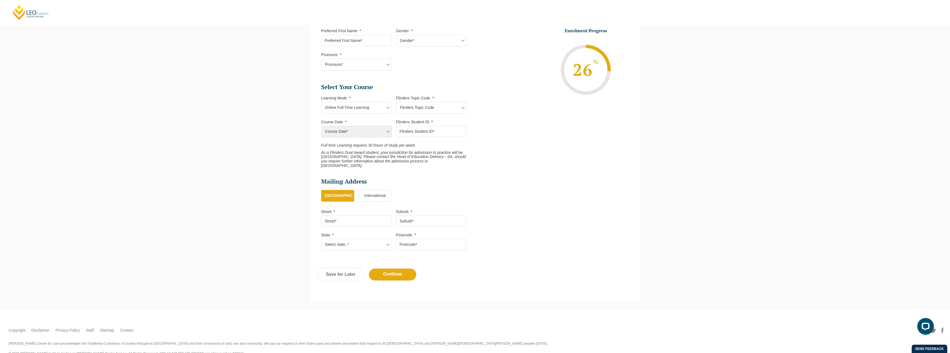
click at [419, 110] on select "Flinders Topic Code LLAW7004 LLAW8306" at bounding box center [431, 108] width 70 height 12
select select "LLAW7004"
click at [396, 102] on select "Flinders Topic Code LLAW7004 LLAW8306" at bounding box center [431, 108] width 70 height 12
select select "LLAW7004"
click at [379, 134] on select "Course Date* [DATE] ([DATE] to [DATE]) [DATE] ([DATE] to [DATE]) [DATE] ([DATE]…" at bounding box center [356, 132] width 70 height 12
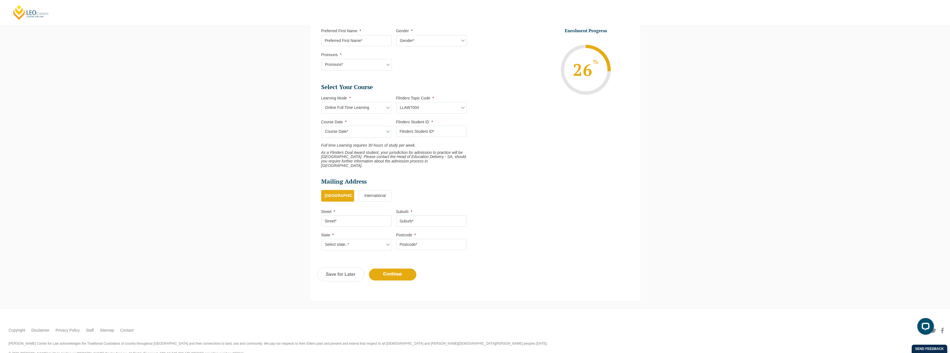
click at [547, 169] on ul "Personal Information First Name * [PERSON_NAME] Last Name * [PERSON_NAME] Date …" at bounding box center [475, 75] width 316 height 362
